Goal: Information Seeking & Learning: Learn about a topic

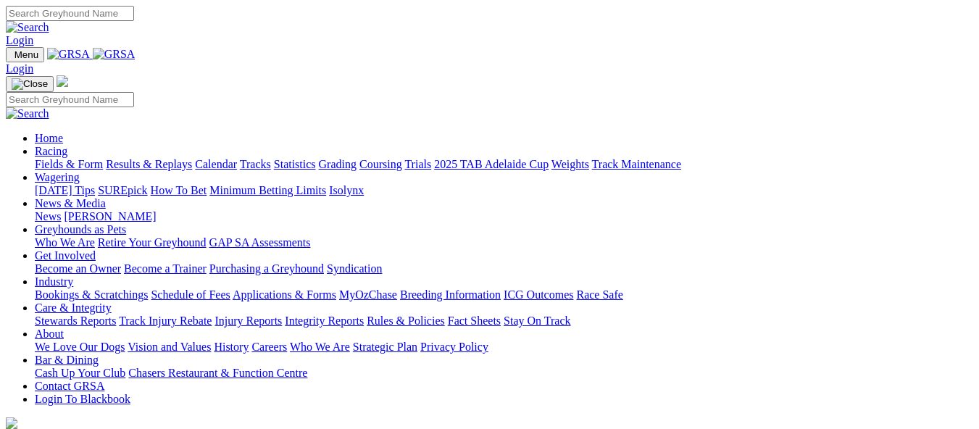
scroll to position [652, 0]
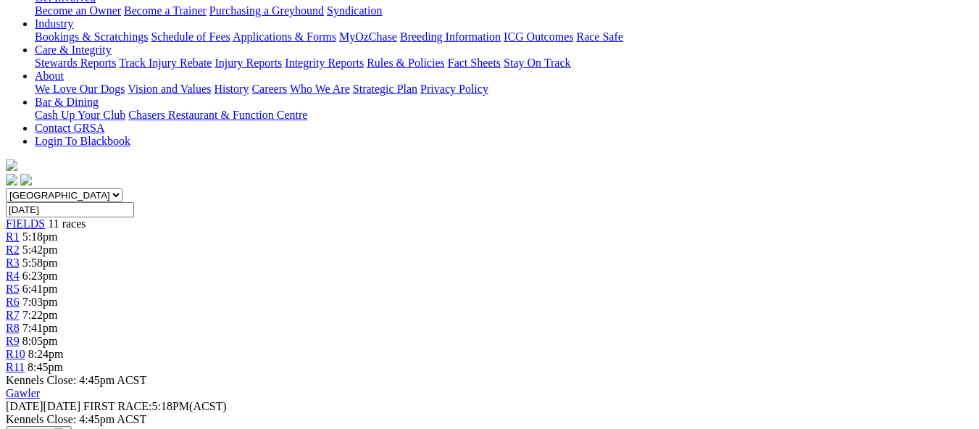
scroll to position [72, 0]
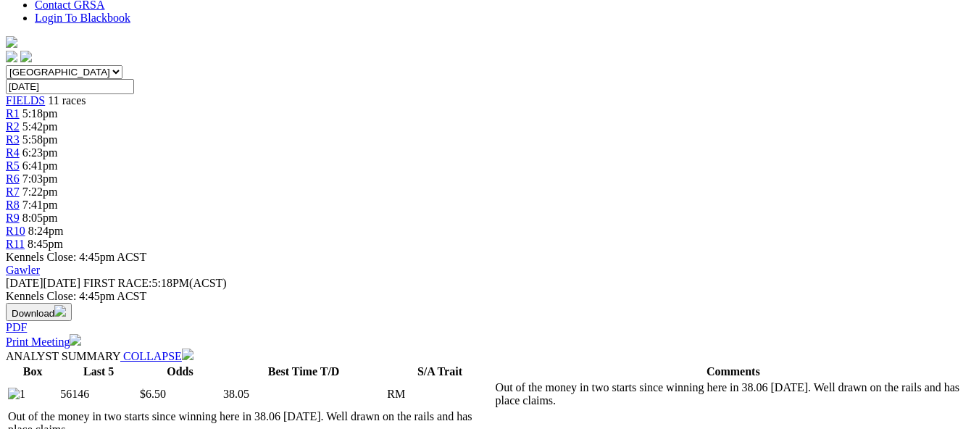
scroll to position [435, 0]
